Goal: Task Accomplishment & Management: Use online tool/utility

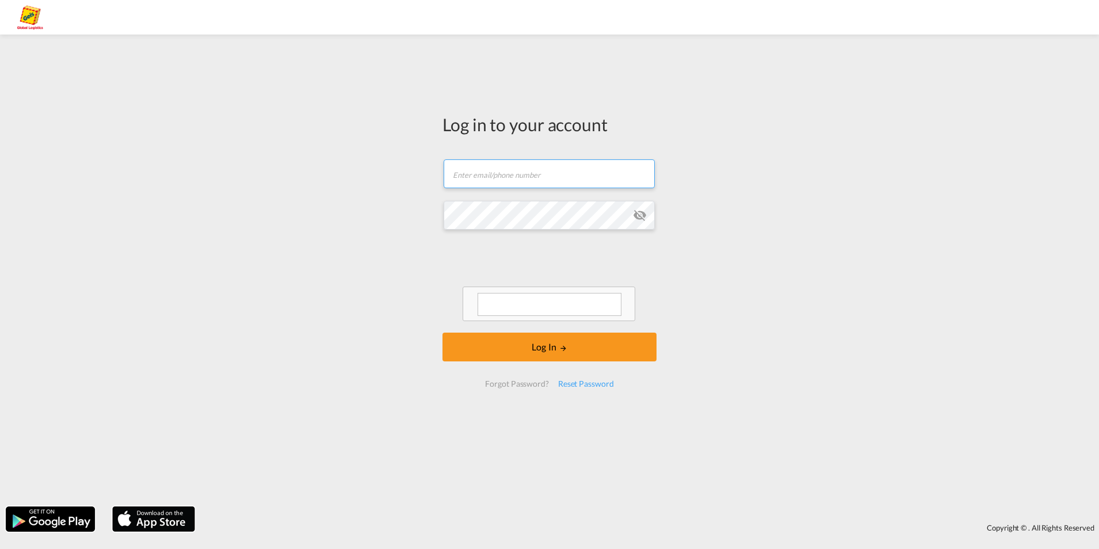
type input "[PERSON_NAME][EMAIL_ADDRESS][PERSON_NAME][PERSON_NAME][DOMAIN_NAME]"
click at [432, 268] on div "Log in to your account felix.lund@geis-group.de Password field is required Log …" at bounding box center [549, 270] width 1099 height 460
click at [492, 287] on div at bounding box center [550, 281] width 174 height 80
click at [562, 297] on textarea at bounding box center [550, 304] width 144 height 23
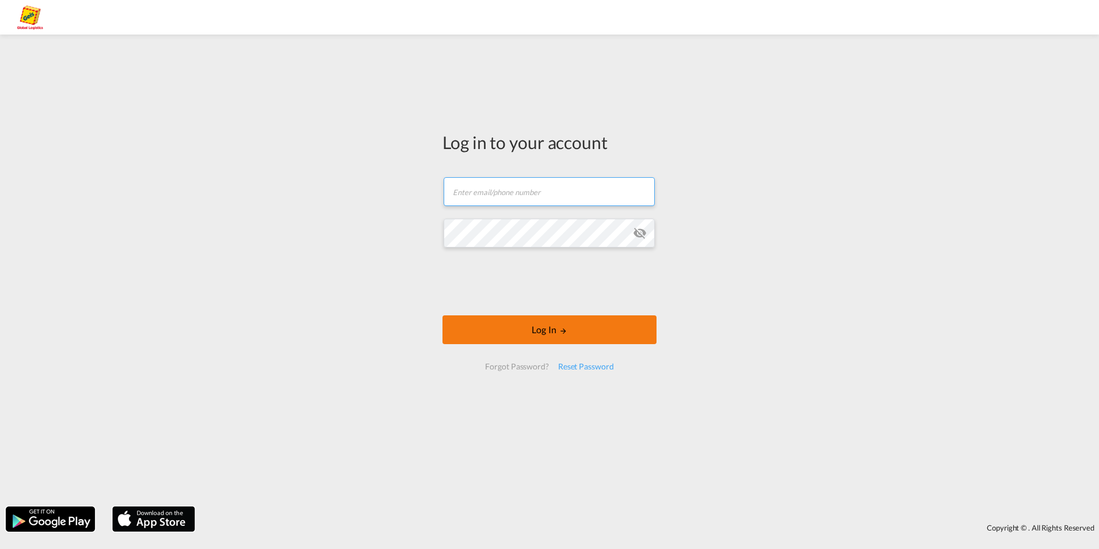
type input "[PERSON_NAME][EMAIL_ADDRESS][PERSON_NAME][PERSON_NAME][DOMAIN_NAME]"
click at [557, 323] on button "Log In" at bounding box center [550, 329] width 214 height 29
